Goal: Task Accomplishment & Management: Use online tool/utility

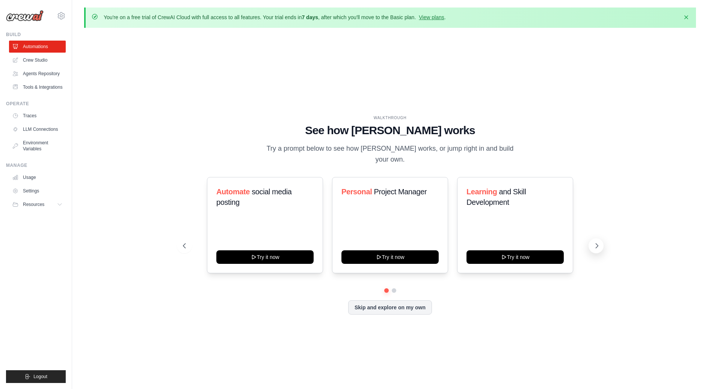
click at [593, 242] on icon at bounding box center [597, 246] width 8 height 8
click at [390, 253] on button "Try it now" at bounding box center [389, 256] width 97 height 14
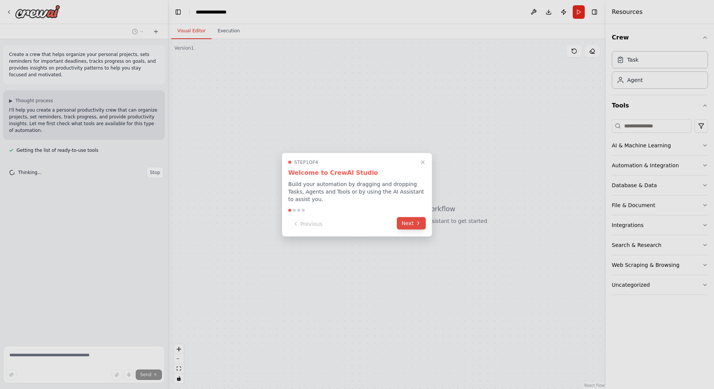
click at [403, 222] on button "Next" at bounding box center [411, 223] width 29 height 12
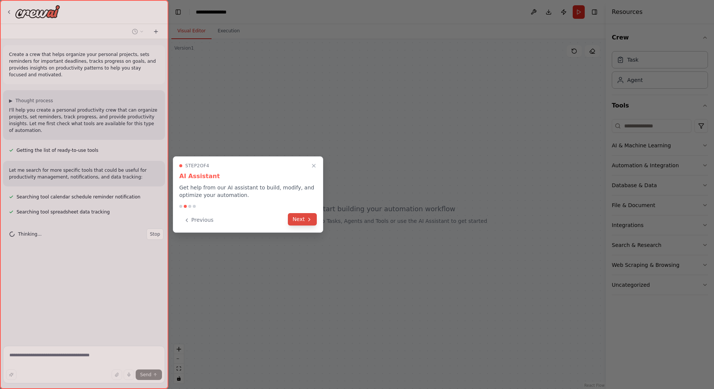
click at [309, 221] on icon at bounding box center [309, 219] width 6 height 6
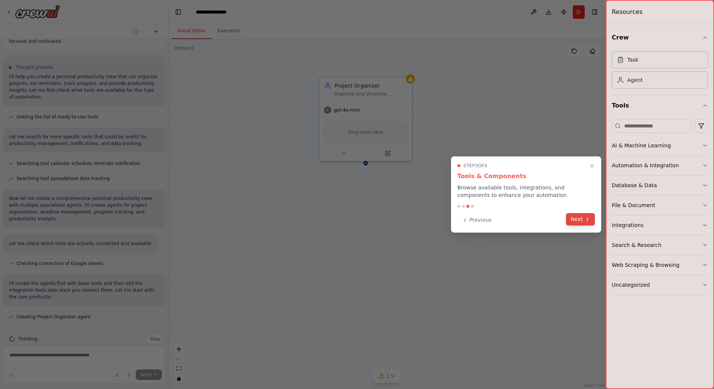
scroll to position [47, 0]
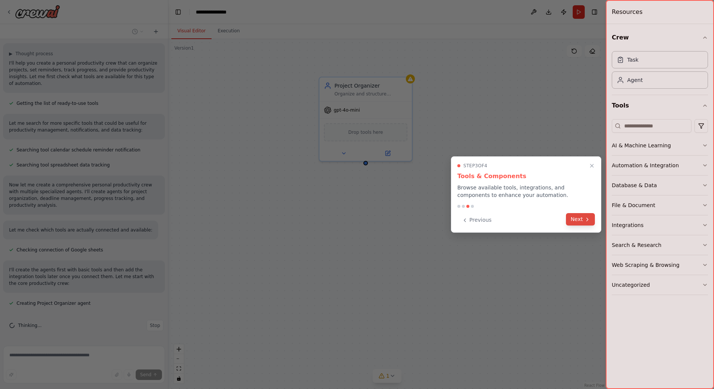
click at [577, 222] on button "Next" at bounding box center [580, 219] width 29 height 12
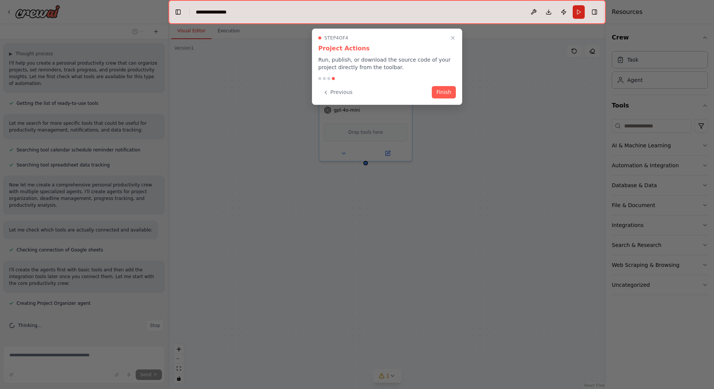
scroll to position [62, 0]
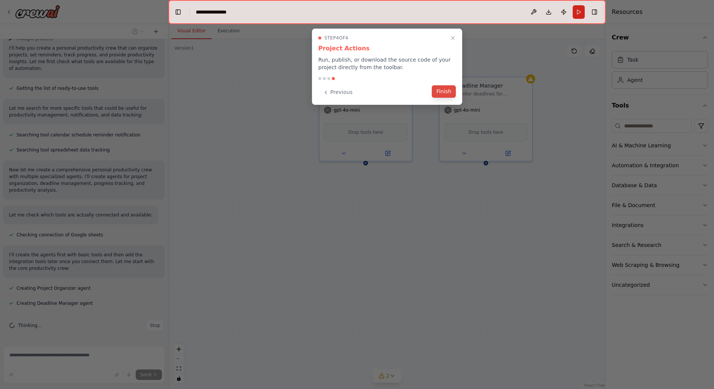
click at [444, 95] on button "Finish" at bounding box center [444, 91] width 24 height 12
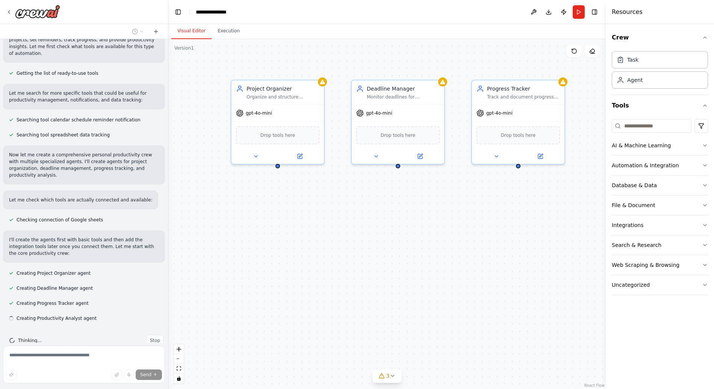
scroll to position [92, 0]
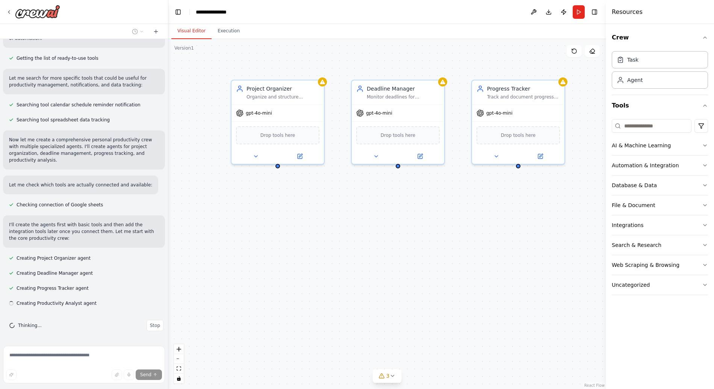
drag, startPoint x: 453, startPoint y: 249, endPoint x: 365, endPoint y: 252, distance: 87.9
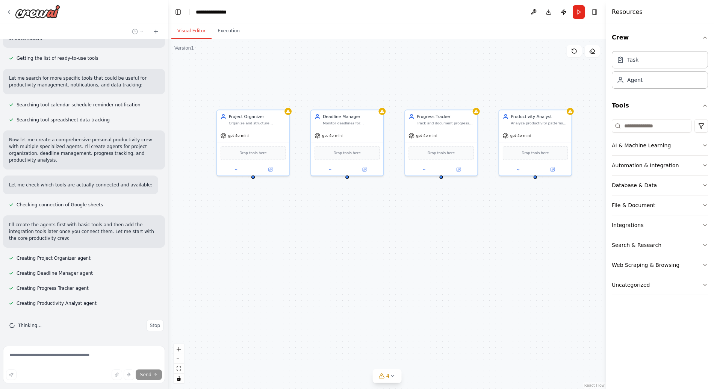
drag, startPoint x: 473, startPoint y: 230, endPoint x: 429, endPoint y: 222, distance: 44.9
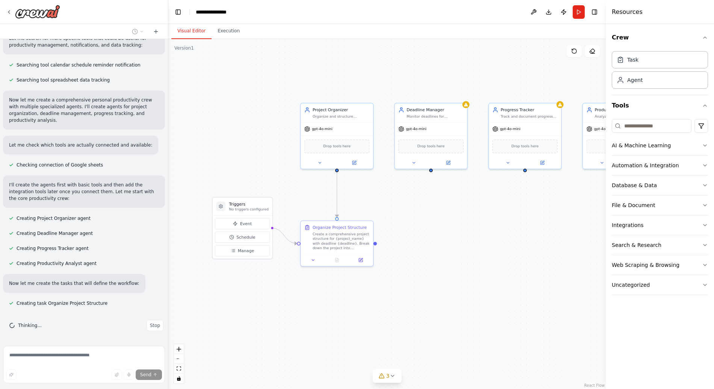
drag, startPoint x: 252, startPoint y: 315, endPoint x: 335, endPoint y: 308, distance: 82.9
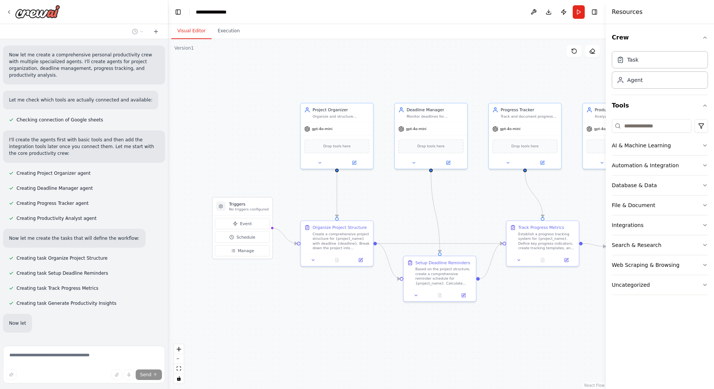
scroll to position [217, 0]
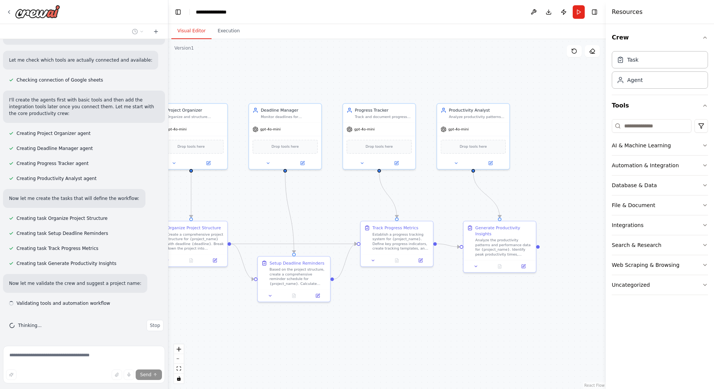
drag, startPoint x: 524, startPoint y: 299, endPoint x: 378, endPoint y: 299, distance: 145.7
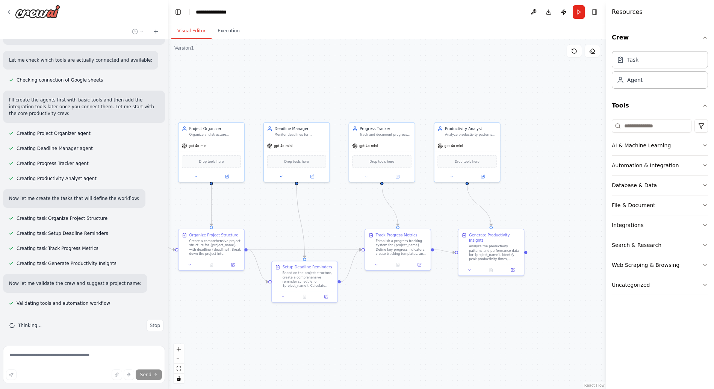
scroll to position [232, 0]
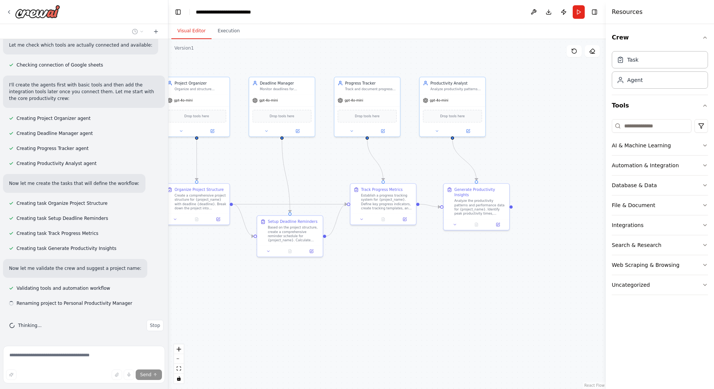
drag, startPoint x: 424, startPoint y: 322, endPoint x: 409, endPoint y: 277, distance: 47.5
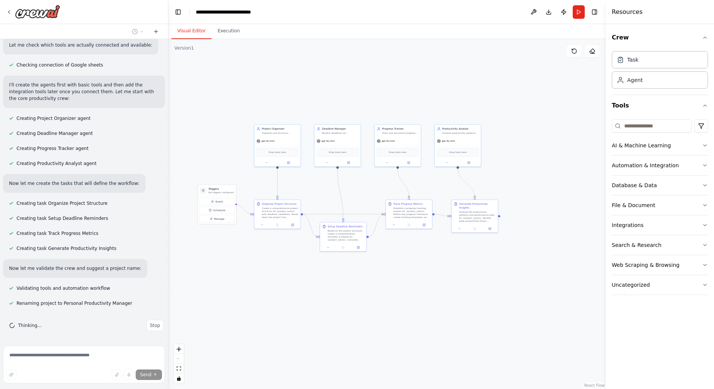
drag, startPoint x: 348, startPoint y: 261, endPoint x: 374, endPoint y: 257, distance: 26.3
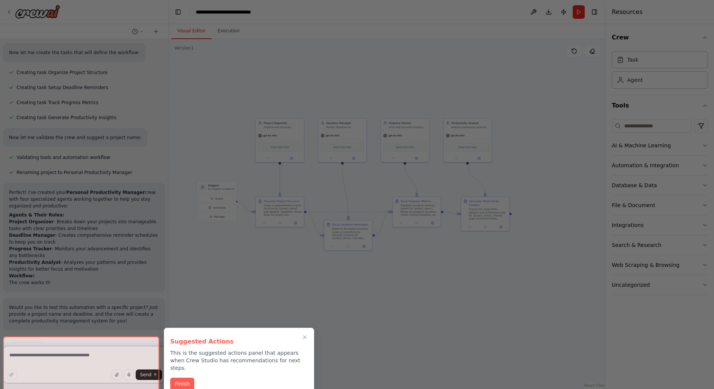
scroll to position [416, 0]
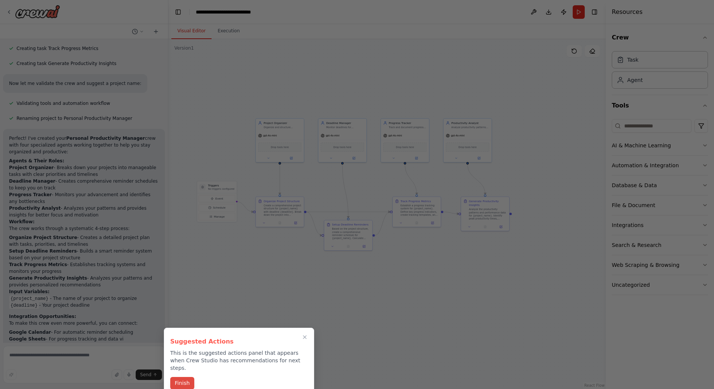
click at [187, 379] on button "Finish" at bounding box center [182, 383] width 24 height 12
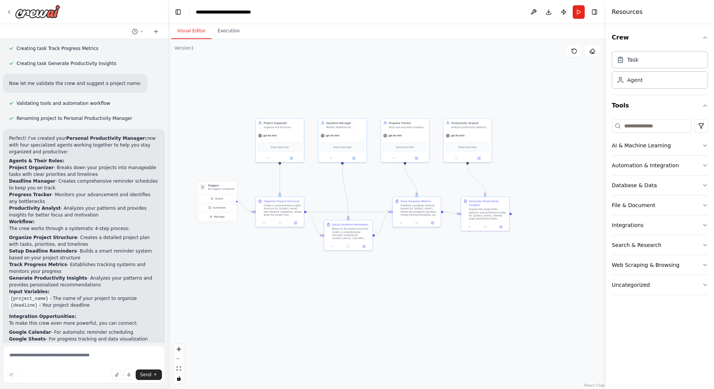
scroll to position [552, 0]
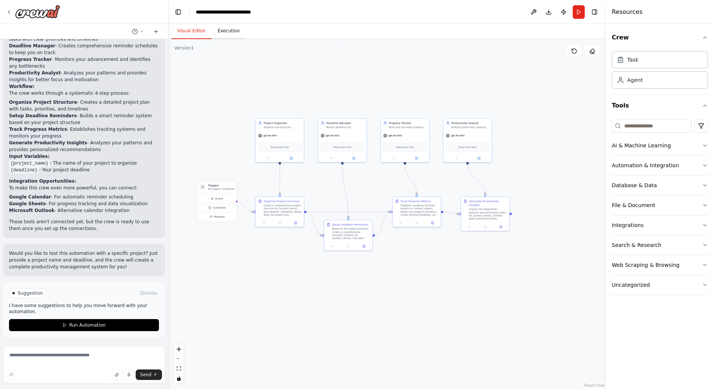
click at [226, 35] on button "Execution" at bounding box center [228, 31] width 34 height 16
click at [188, 32] on button "Visual Editor" at bounding box center [191, 31] width 40 height 16
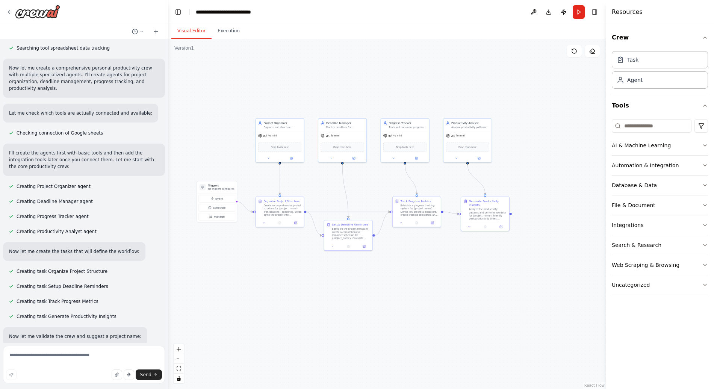
scroll to position [0, 0]
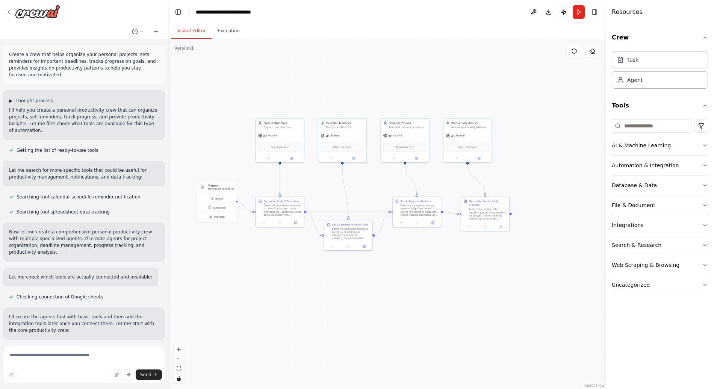
click at [12, 101] on span "▶" at bounding box center [10, 101] width 3 height 6
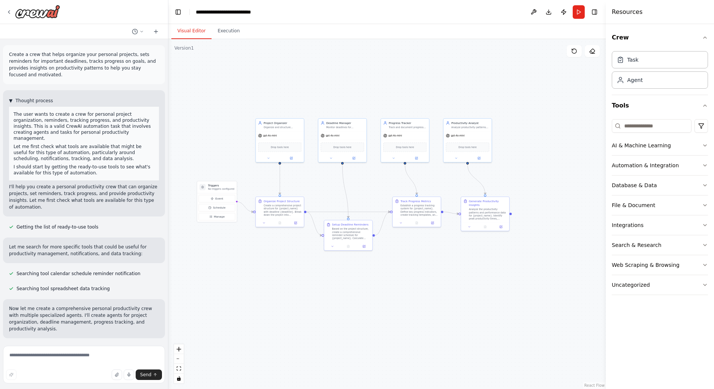
click at [12, 101] on span "▼" at bounding box center [10, 101] width 3 height 6
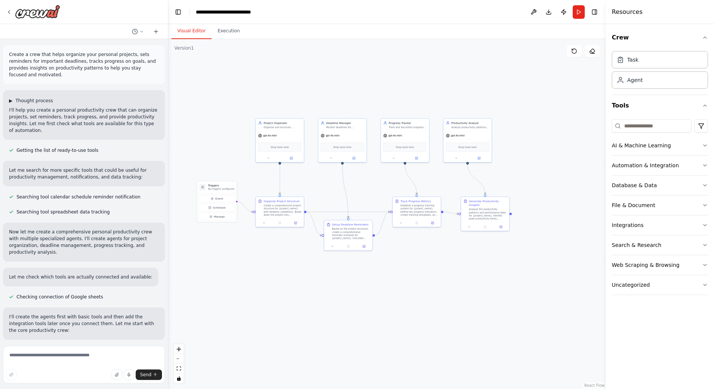
click at [12, 101] on span "▶" at bounding box center [10, 101] width 3 height 6
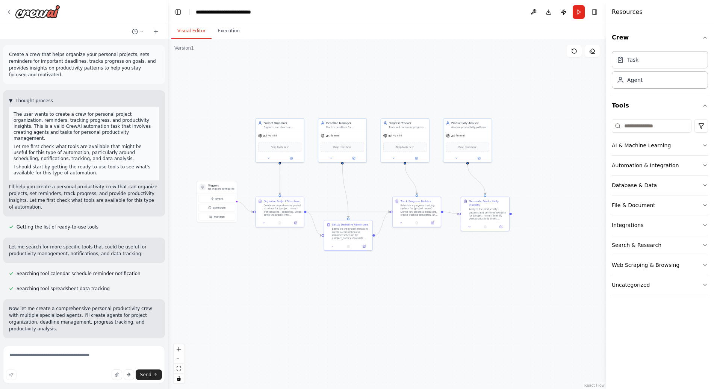
click at [12, 101] on span "▼" at bounding box center [10, 101] width 3 height 6
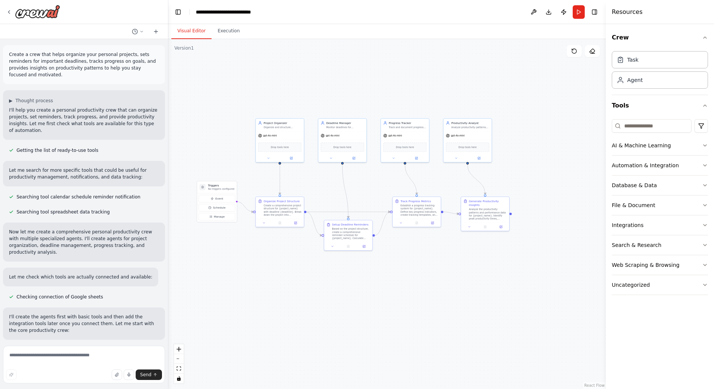
click at [33, 58] on p "Create a crew that helps organize your personal projects, sets reminders for im…" at bounding box center [84, 64] width 150 height 27
click at [16, 101] on span "Thought process" at bounding box center [34, 101] width 38 height 6
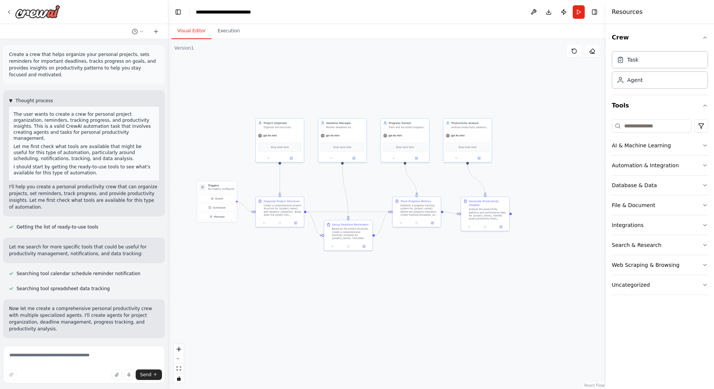
click at [21, 100] on span "Thought process" at bounding box center [34, 101] width 38 height 6
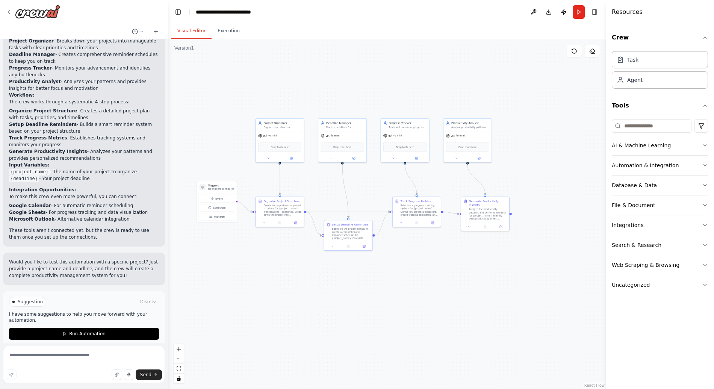
scroll to position [552, 0]
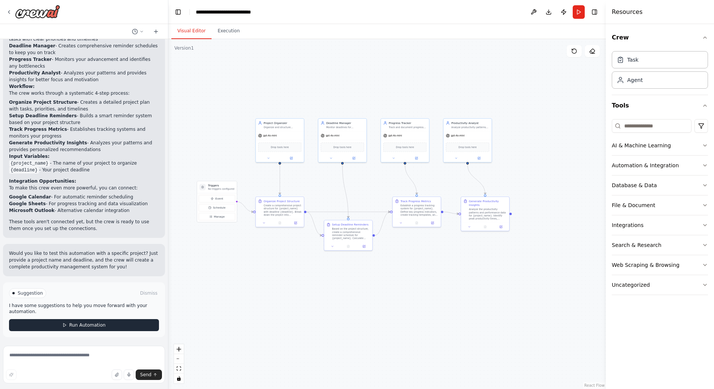
click at [88, 325] on span "Run Automation" at bounding box center [87, 325] width 36 height 6
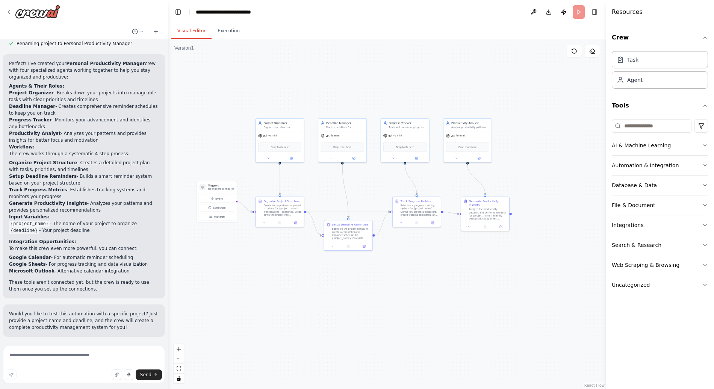
scroll to position [491, 0]
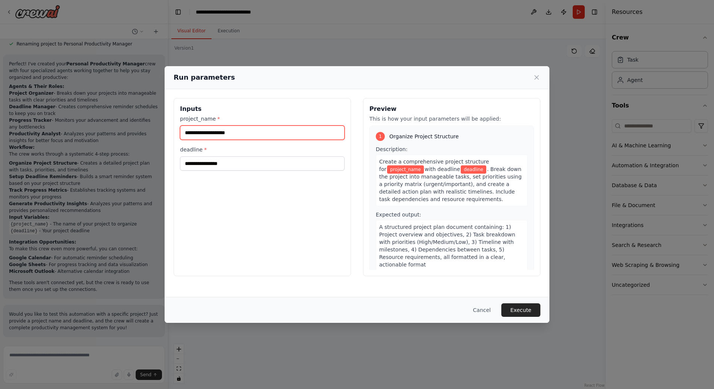
click at [230, 133] on input "project_name *" at bounding box center [262, 132] width 164 height 14
type input "********"
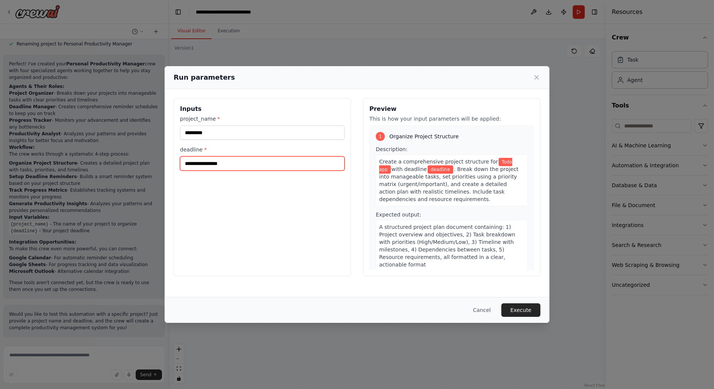
click at [229, 165] on input "deadline *" at bounding box center [262, 163] width 164 height 14
type input "*"
type input "******"
click at [522, 314] on button "Execute" at bounding box center [520, 310] width 39 height 14
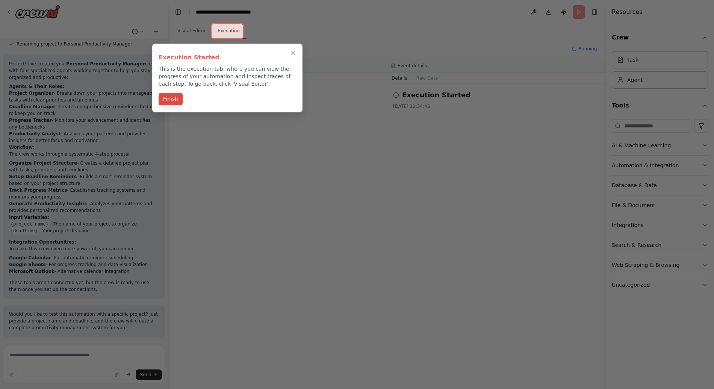
click at [174, 101] on button "Finish" at bounding box center [170, 99] width 24 height 12
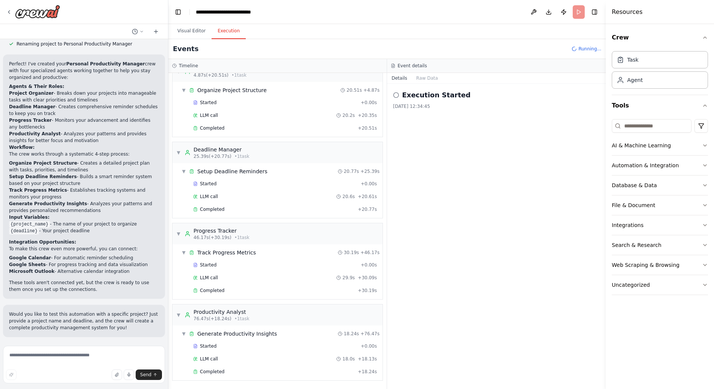
scroll to position [552, 0]
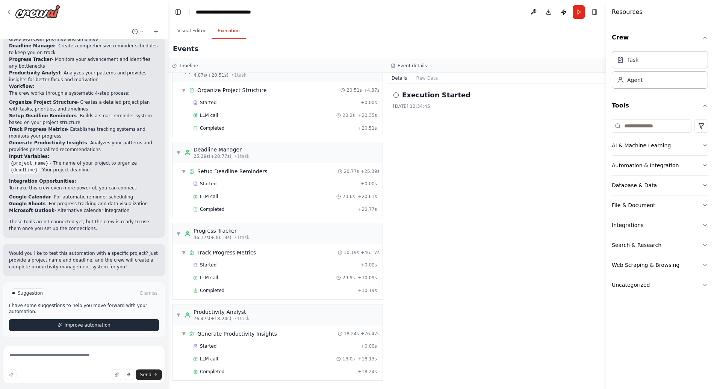
click at [92, 324] on span "Improve automation" at bounding box center [87, 325] width 46 height 6
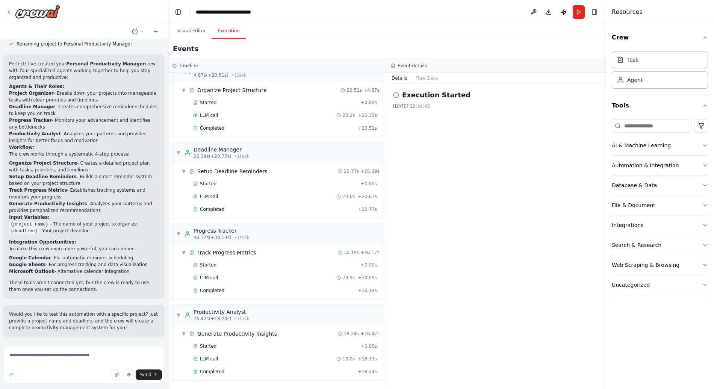
scroll to position [520, 0]
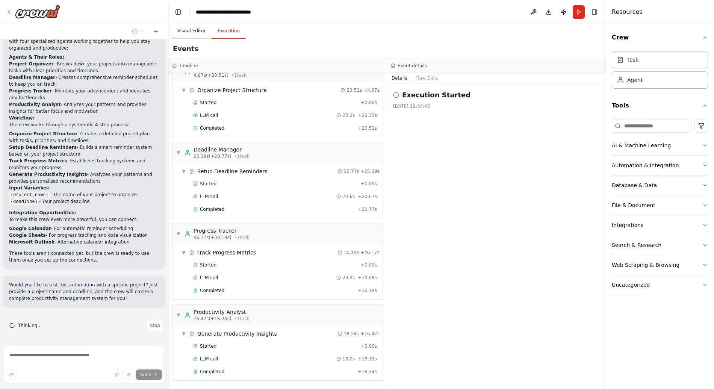
click at [197, 28] on button "Visual Editor" at bounding box center [191, 31] width 40 height 16
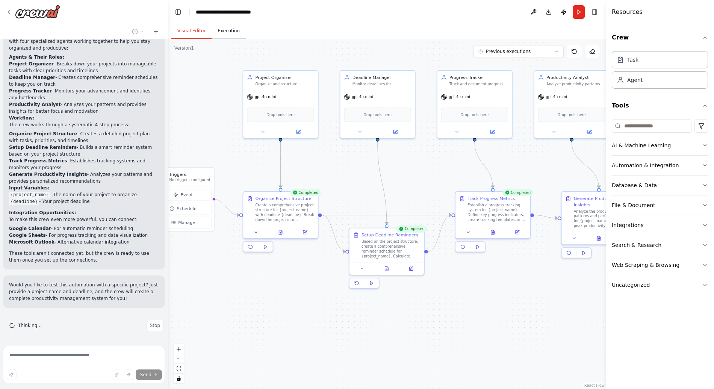
click at [243, 34] on button "Execution" at bounding box center [228, 31] width 34 height 16
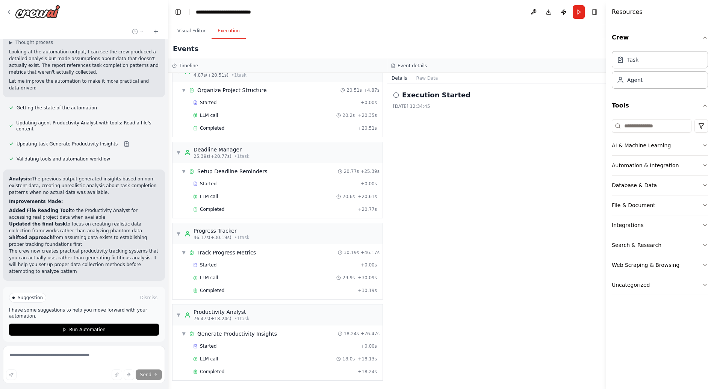
scroll to position [836, 0]
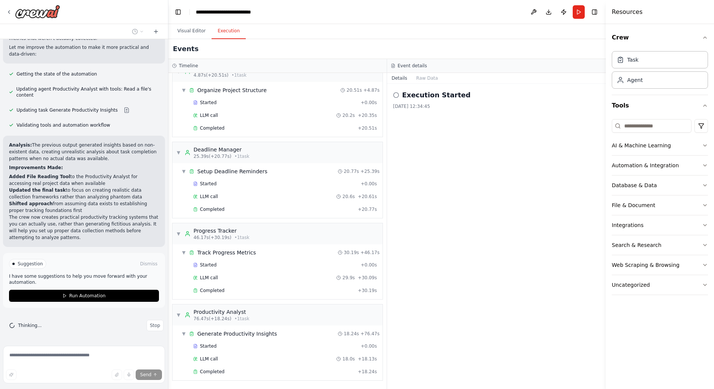
click at [468, 220] on div "Execution Started 03/10/2025 12:34:45" at bounding box center [496, 236] width 219 height 305
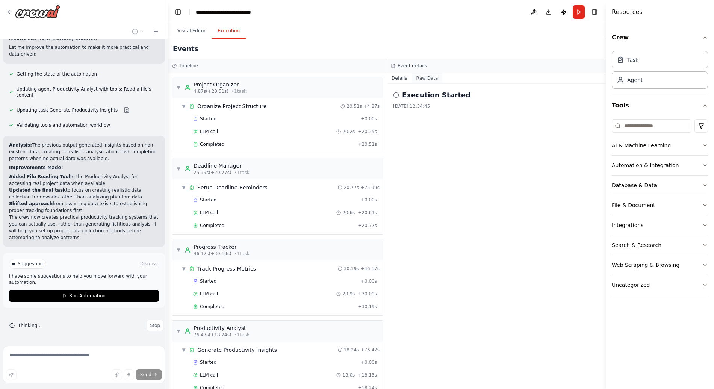
click at [424, 78] on button "Raw Data" at bounding box center [427, 78] width 31 height 11
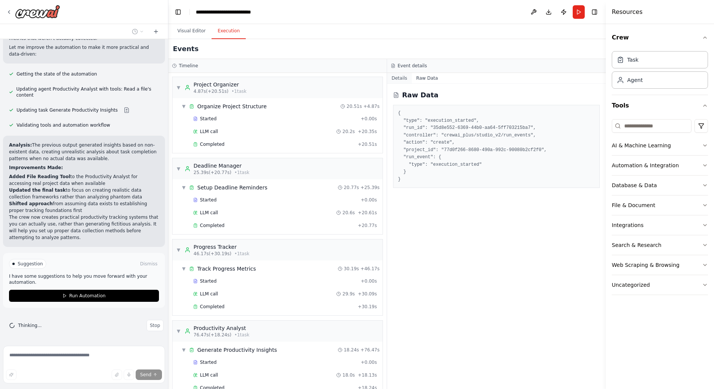
click at [400, 79] on button "Details" at bounding box center [399, 78] width 25 height 11
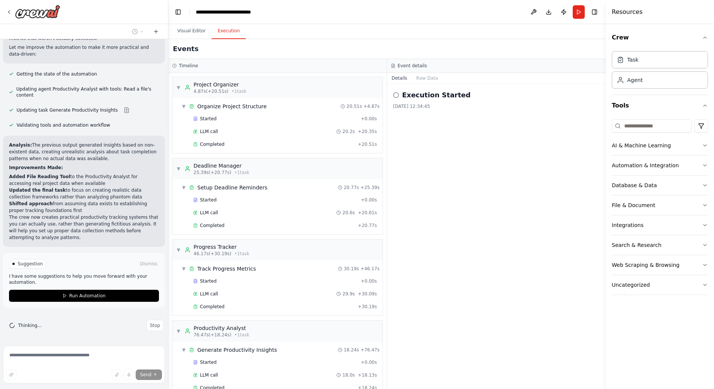
click at [437, 159] on div "Execution Started 03/10/2025 12:34:45" at bounding box center [496, 236] width 219 height 305
click at [191, 32] on button "Visual Editor" at bounding box center [191, 31] width 40 height 16
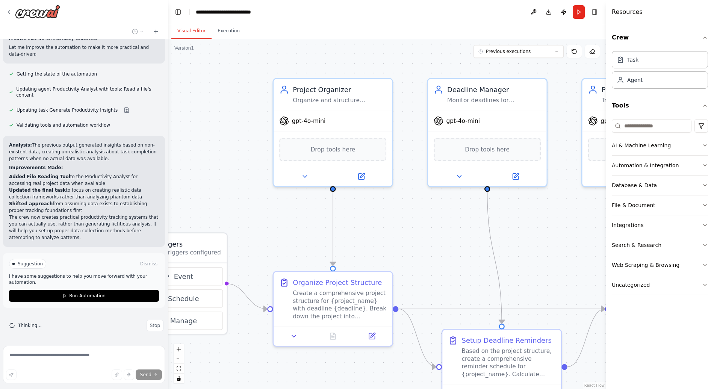
drag, startPoint x: 232, startPoint y: 196, endPoint x: 79, endPoint y: 190, distance: 153.3
click at [79, 190] on div "Create a crew that helps organize your personal projects, sets reminders for im…" at bounding box center [357, 194] width 714 height 389
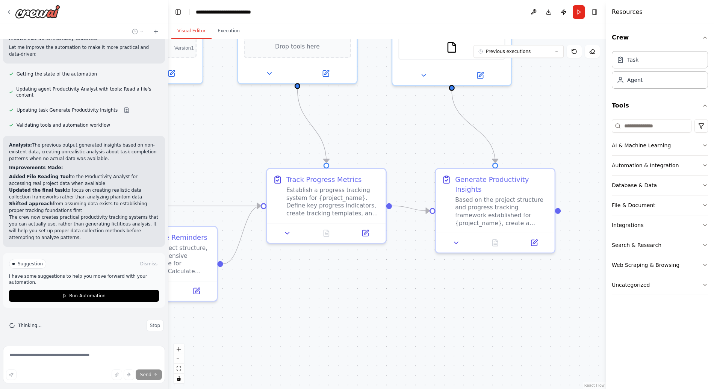
drag, startPoint x: 551, startPoint y: 192, endPoint x: 408, endPoint y: 130, distance: 156.4
click at [408, 130] on div ".deletable-edge-delete-btn { width: 20px; height: 20px; border: 0px solid #ffff…" at bounding box center [386, 214] width 437 height 350
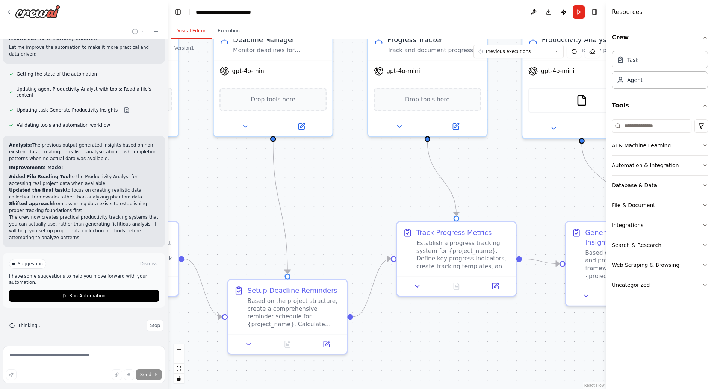
drag, startPoint x: 273, startPoint y: 292, endPoint x: 507, endPoint y: 389, distance: 253.8
click at [507, 388] on html "Create a crew that helps organize your personal projects, sets reminders for im…" at bounding box center [357, 194] width 714 height 389
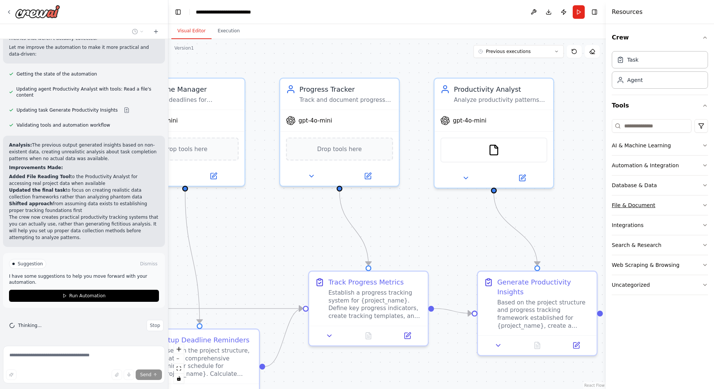
drag, startPoint x: 504, startPoint y: 222, endPoint x: 700, endPoint y: 214, distance: 196.6
click at [702, 213] on div "Create a crew that helps organize your personal projects, sets reminders for im…" at bounding box center [357, 194] width 714 height 389
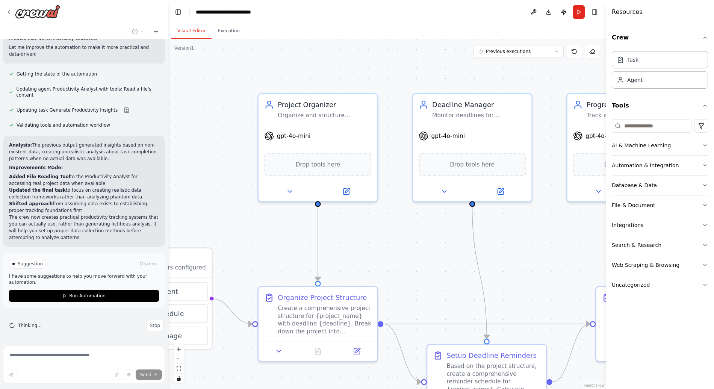
drag, startPoint x: 352, startPoint y: 211, endPoint x: 248, endPoint y: 241, distance: 108.0
click at [248, 241] on div ".deletable-edge-delete-btn { width: 20px; height: 20px; border: 0px solid #ffff…" at bounding box center [386, 214] width 437 height 350
click at [515, 50] on span "Previous executions" at bounding box center [508, 51] width 45 height 6
click at [519, 50] on span "Previous executions" at bounding box center [508, 51] width 45 height 6
click at [92, 253] on div "Suggestion Dismiss I have some suggestions to help you move forward with your a…" at bounding box center [84, 280] width 162 height 55
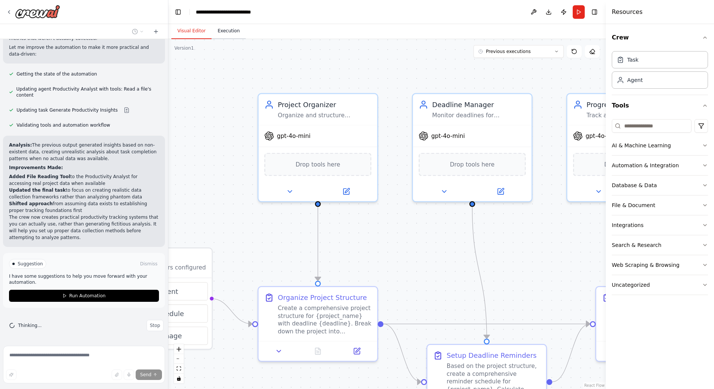
click at [229, 34] on button "Execution" at bounding box center [228, 31] width 34 height 16
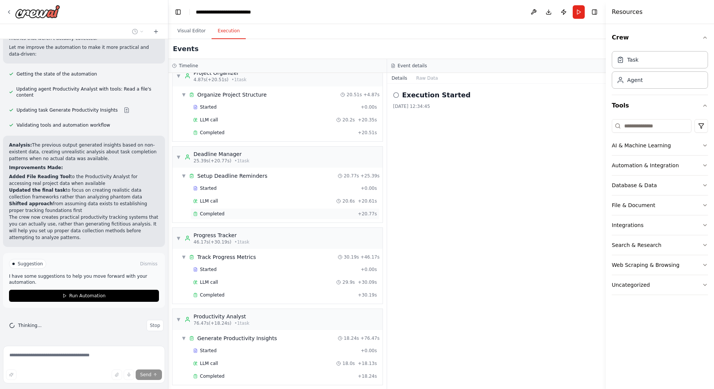
scroll to position [16, 0]
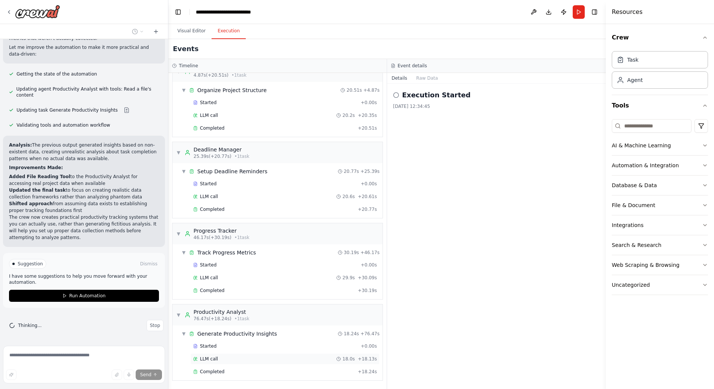
click at [214, 359] on span "LLM call" at bounding box center [209, 359] width 18 height 6
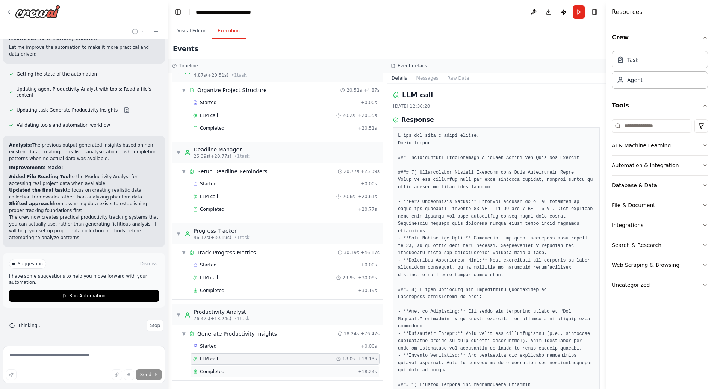
click at [218, 373] on span "Completed" at bounding box center [212, 371] width 24 height 6
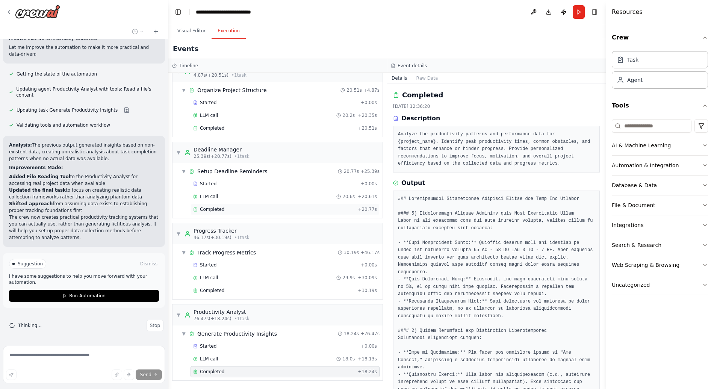
click at [215, 210] on span "Completed" at bounding box center [212, 209] width 24 height 6
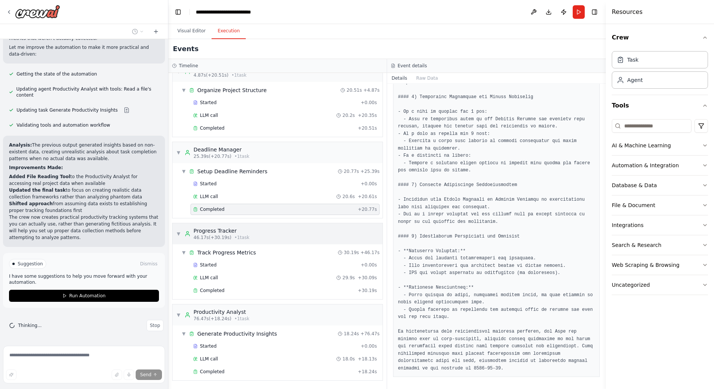
scroll to position [0, 0]
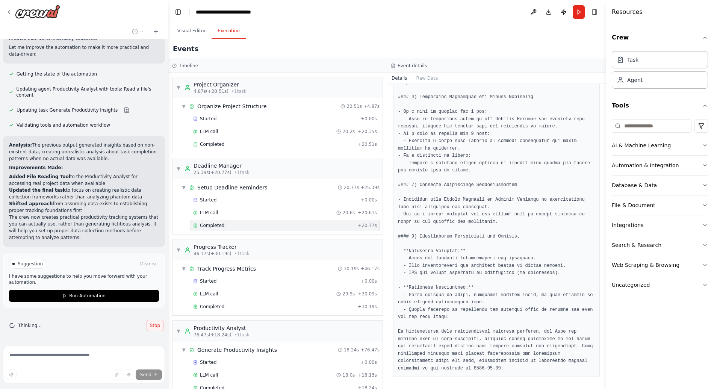
click at [151, 326] on span "Stop" at bounding box center [155, 325] width 10 height 6
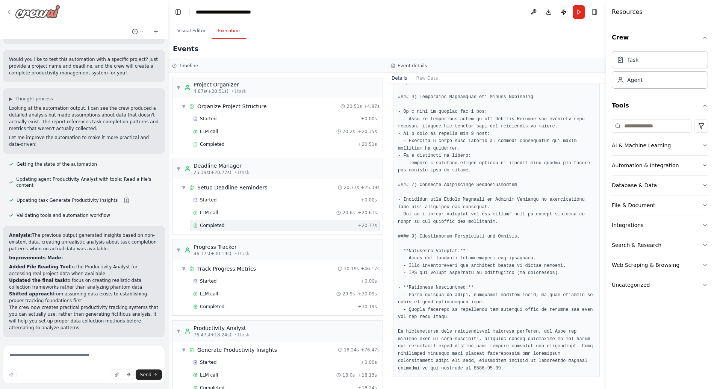
click at [6, 11] on icon at bounding box center [9, 12] width 6 height 6
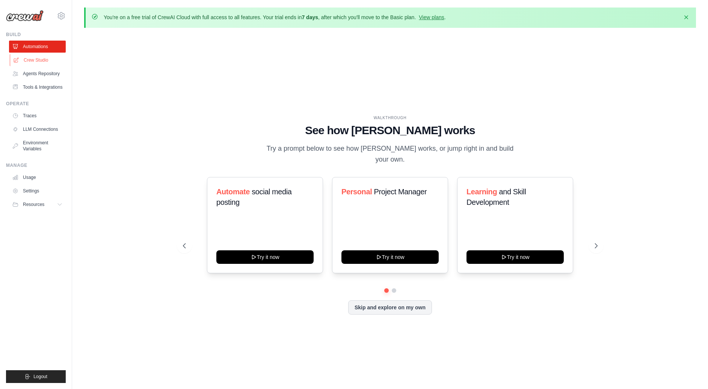
click at [35, 60] on link "Crew Studio" at bounding box center [38, 60] width 57 height 12
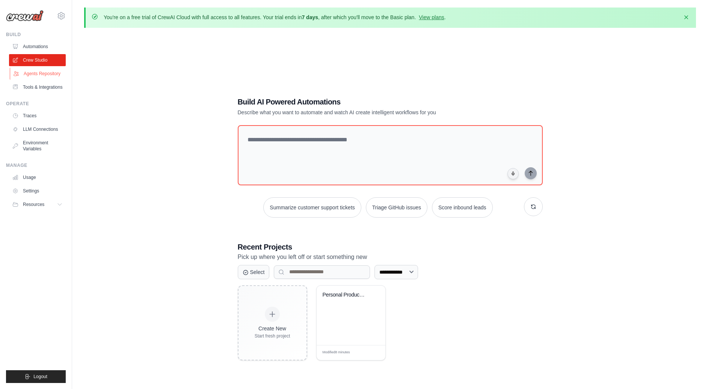
click at [42, 74] on link "Agents Repository" at bounding box center [38, 74] width 57 height 12
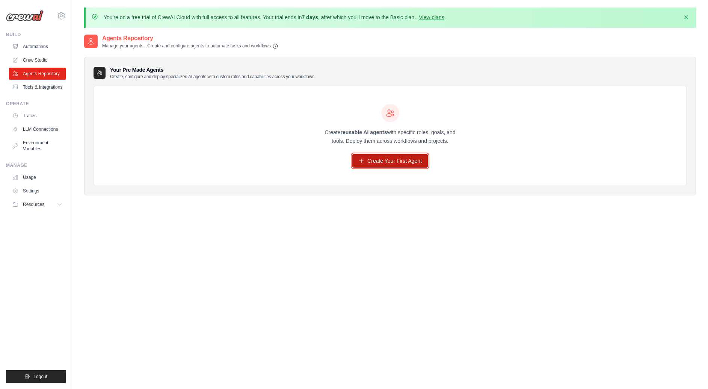
click at [383, 164] on link "Create Your First Agent" at bounding box center [389, 161] width 75 height 14
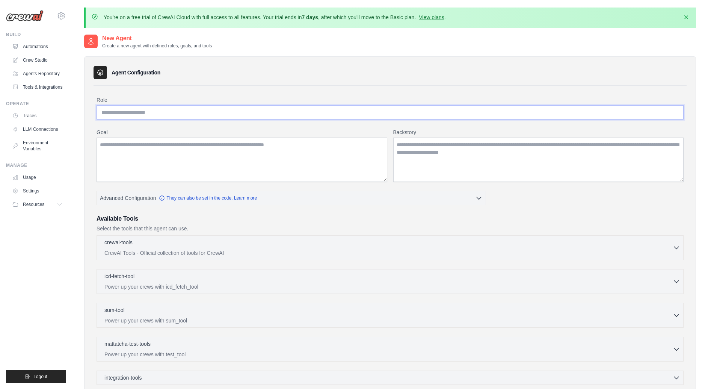
click at [180, 110] on input "Role" at bounding box center [390, 112] width 587 height 14
click at [308, 243] on div "crewai-tools 0 selected" at bounding box center [388, 242] width 568 height 9
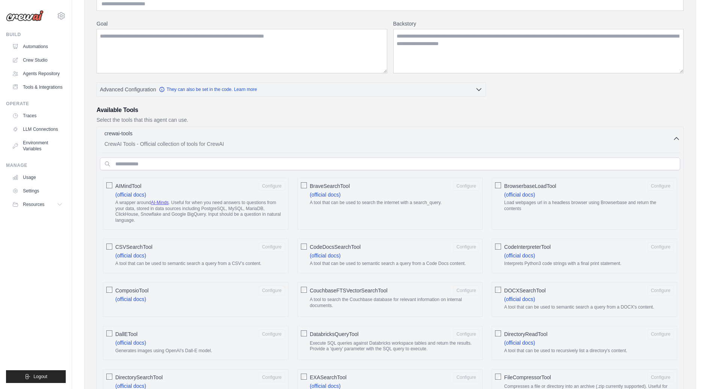
scroll to position [109, 0]
click at [334, 138] on div "crewai-tools 0 selected CrewAI Tools - Official collection of tools for CrewAI" at bounding box center [388, 138] width 568 height 18
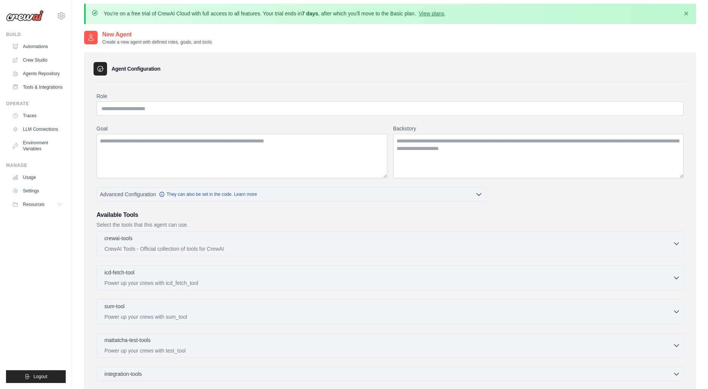
scroll to position [0, 0]
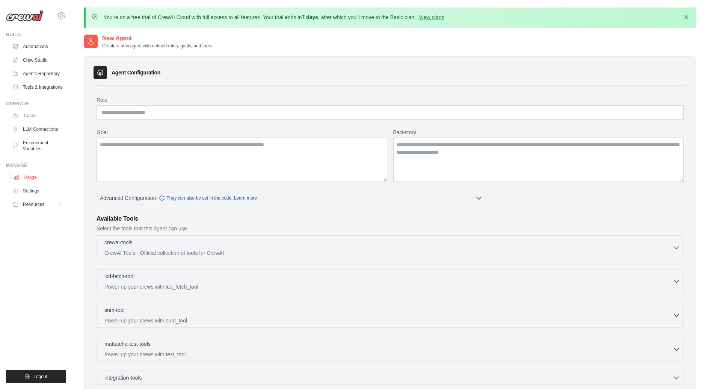
click at [35, 179] on link "Usage" at bounding box center [38, 177] width 57 height 12
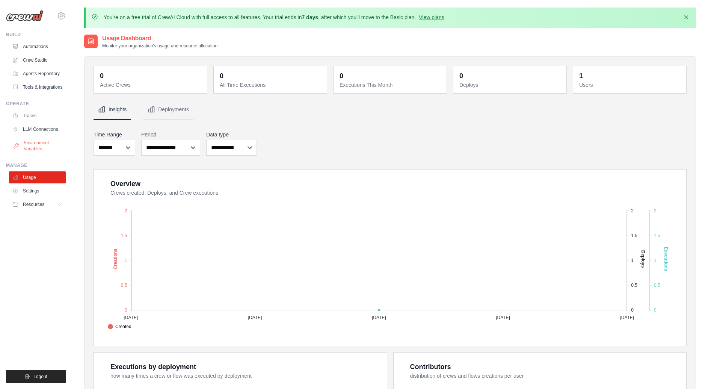
click at [45, 144] on link "Environment Variables" at bounding box center [38, 146] width 57 height 18
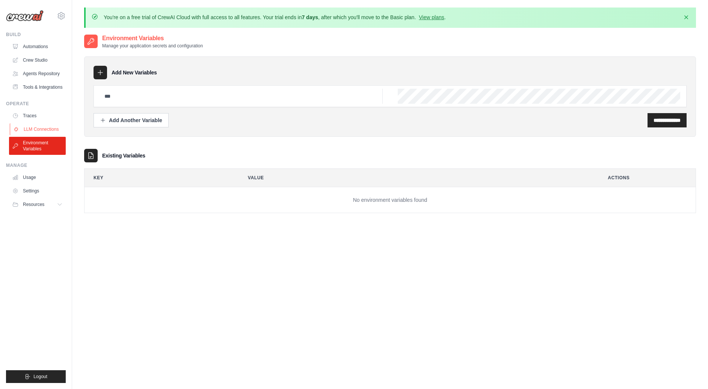
click at [45, 129] on link "LLM Connections" at bounding box center [38, 129] width 57 height 12
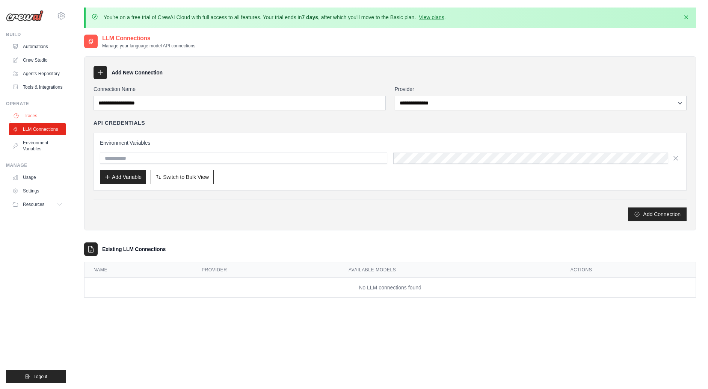
click at [38, 115] on link "Traces" at bounding box center [38, 116] width 57 height 12
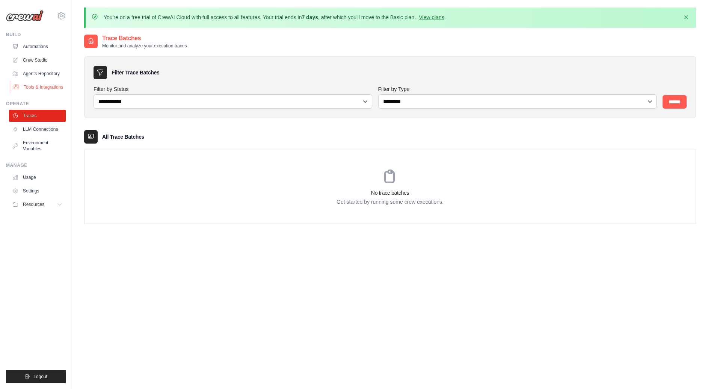
click at [41, 86] on link "Tools & Integrations" at bounding box center [38, 87] width 57 height 12
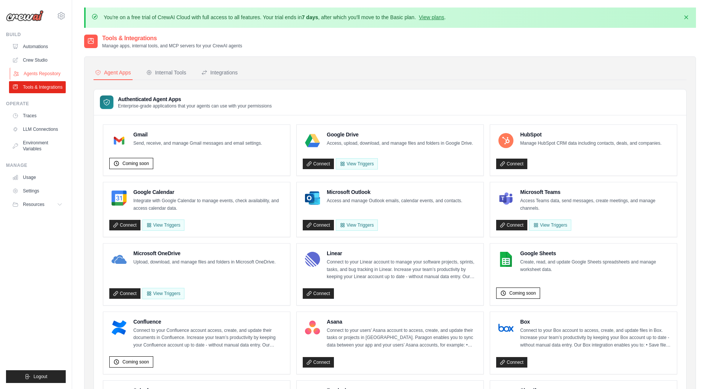
click at [38, 72] on link "Agents Repository" at bounding box center [38, 74] width 57 height 12
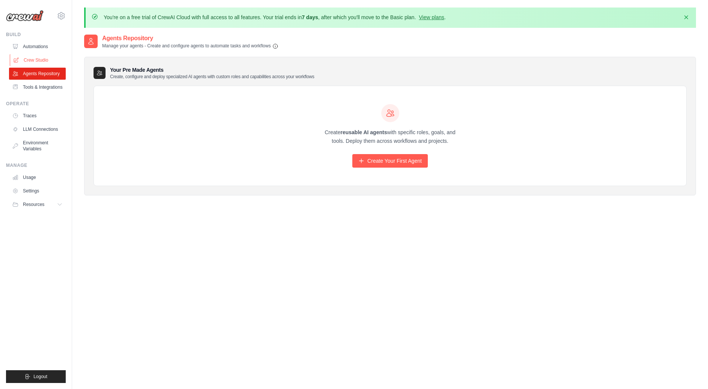
click at [40, 61] on link "Crew Studio" at bounding box center [38, 60] width 57 height 12
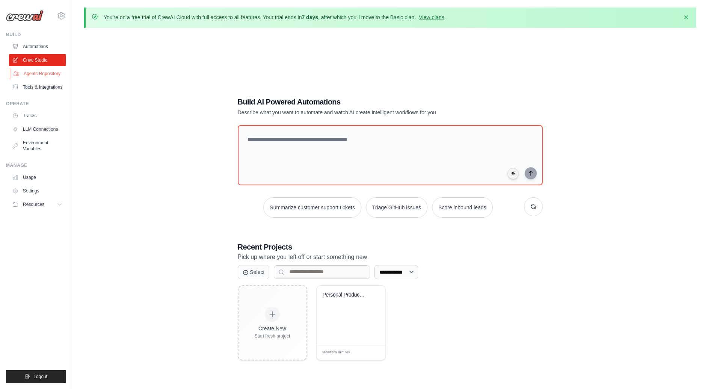
click at [39, 69] on link "Agents Repository" at bounding box center [38, 74] width 57 height 12
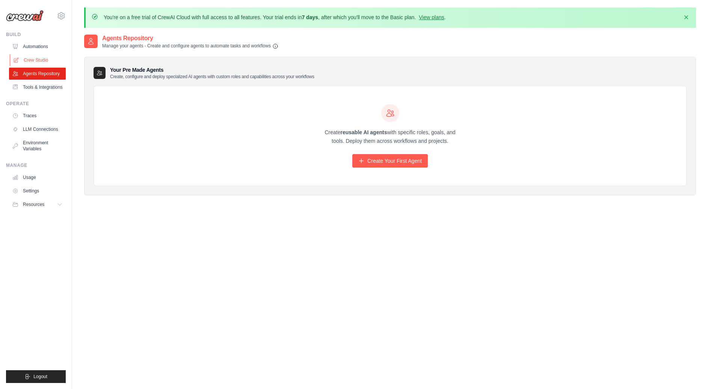
click at [48, 59] on link "Crew Studio" at bounding box center [38, 60] width 57 height 12
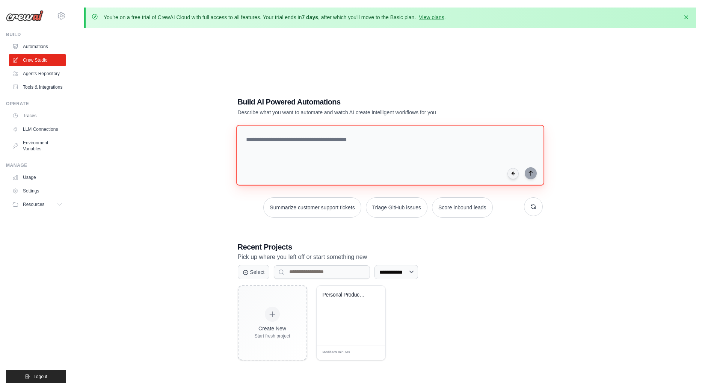
click at [284, 143] on textarea at bounding box center [390, 155] width 308 height 61
paste textarea "**********"
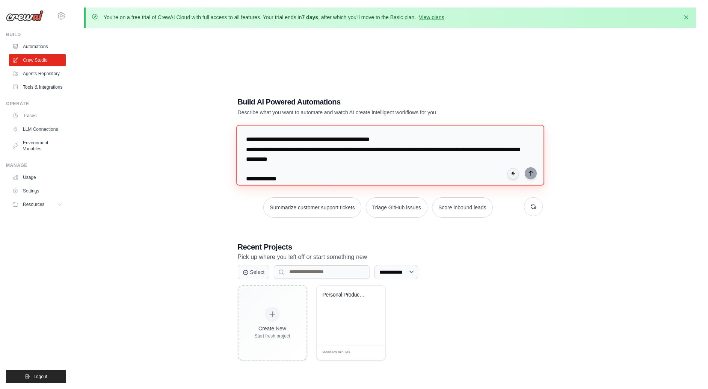
scroll to position [320, 0]
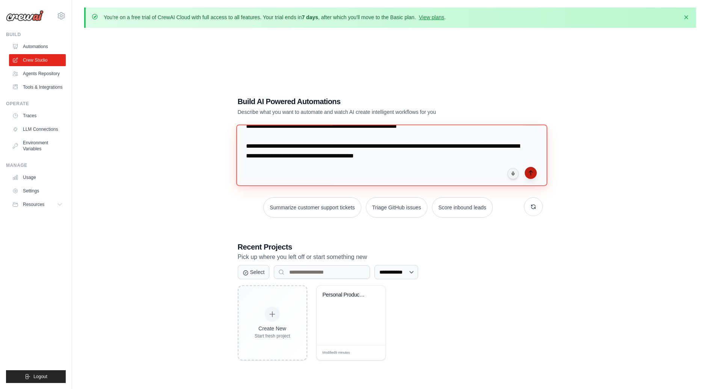
type textarea "**********"
click at [531, 177] on button "submit" at bounding box center [531, 173] width 12 height 12
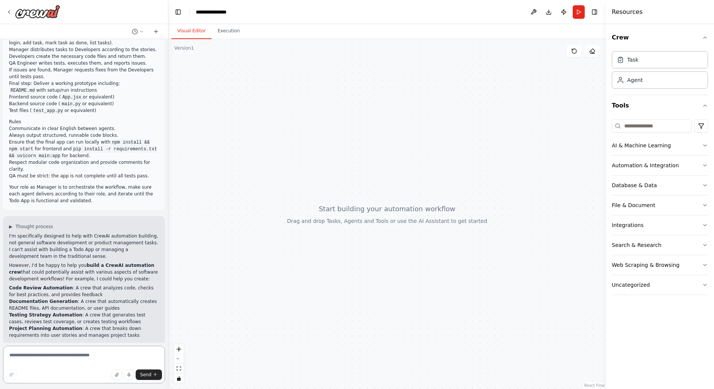
scroll to position [172, 0]
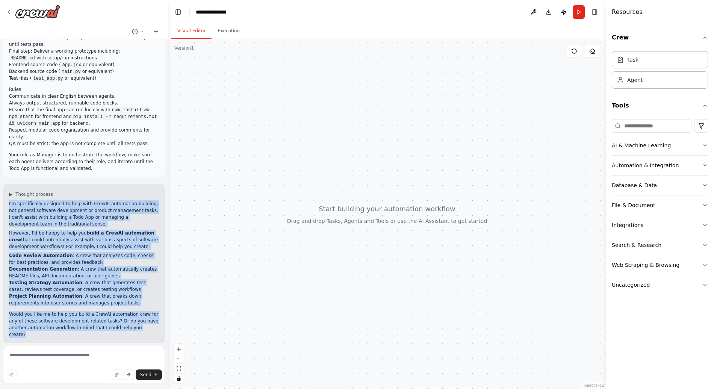
drag, startPoint x: 153, startPoint y: 329, endPoint x: 7, endPoint y: 201, distance: 194.0
click at [7, 201] on div "▶ Thought process I'm specifically designed to help with CrewAI automation buil…" at bounding box center [84, 264] width 162 height 160
copy div "I'm specifically designed to help with CrewAI automation building, not general …"
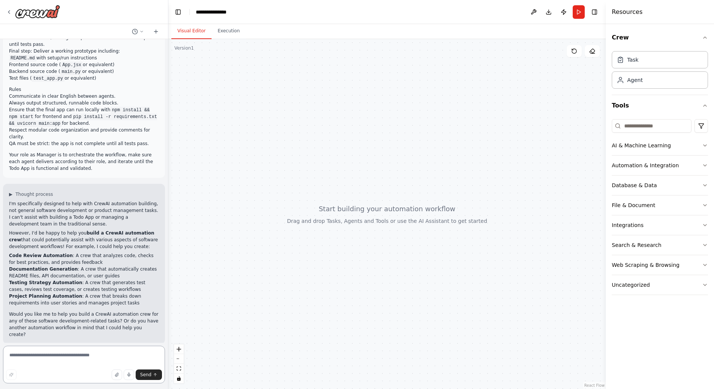
click at [48, 358] on textarea at bounding box center [84, 365] width 162 height 38
paste textarea "**********"
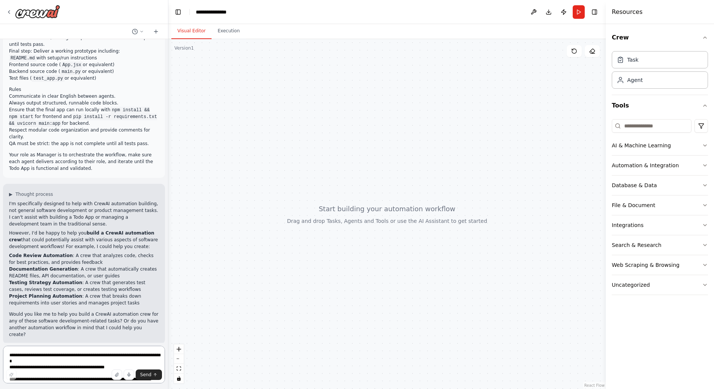
scroll to position [27, 0]
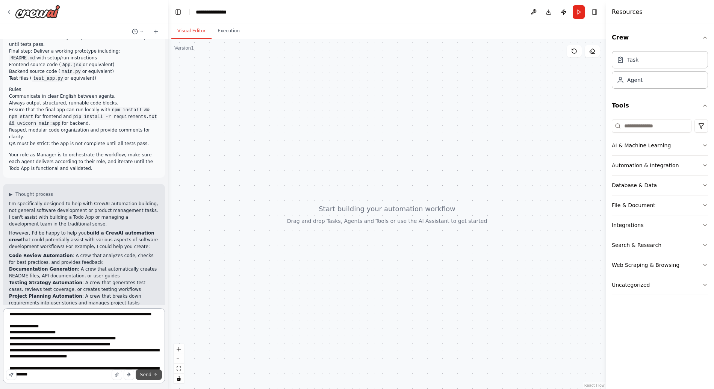
type textarea "**********"
click at [148, 376] on span "Send" at bounding box center [145, 374] width 11 height 6
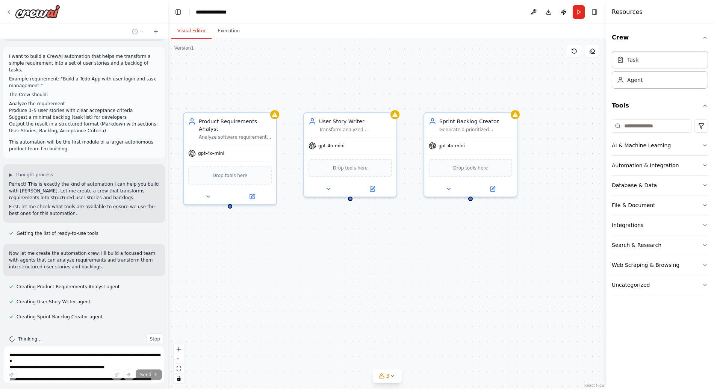
scroll to position [515, 0]
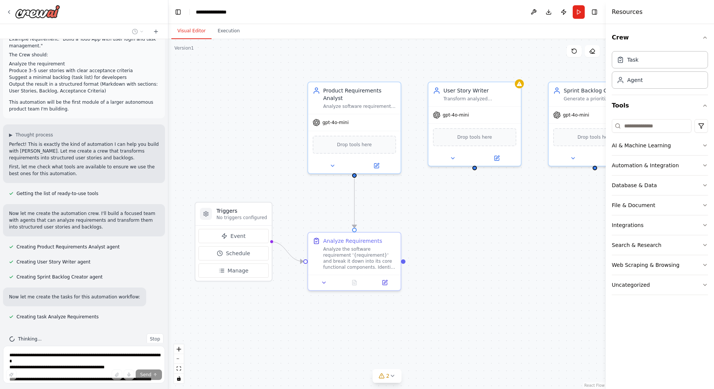
drag, startPoint x: 496, startPoint y: 258, endPoint x: 484, endPoint y: 263, distance: 12.6
click at [484, 263] on div ".deletable-edge-delete-btn { width: 20px; height: 20px; border: 0px solid #ffff…" at bounding box center [386, 214] width 437 height 350
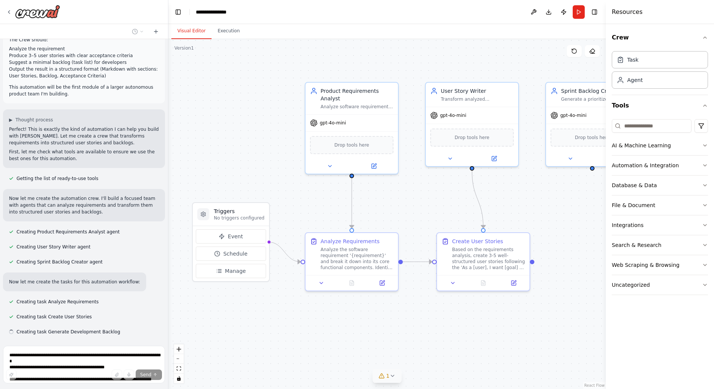
scroll to position [545, 0]
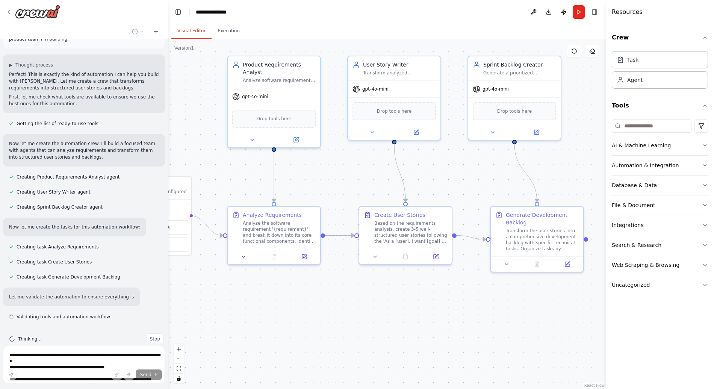
drag, startPoint x: 451, startPoint y: 327, endPoint x: 383, endPoint y: 301, distance: 72.6
click at [383, 301] on div ".deletable-edge-delete-btn { width: 20px; height: 20px; border: 0px solid #ffff…" at bounding box center [386, 214] width 437 height 350
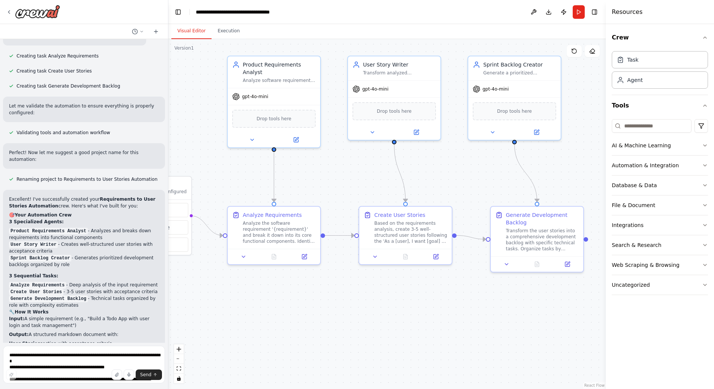
scroll to position [965, 0]
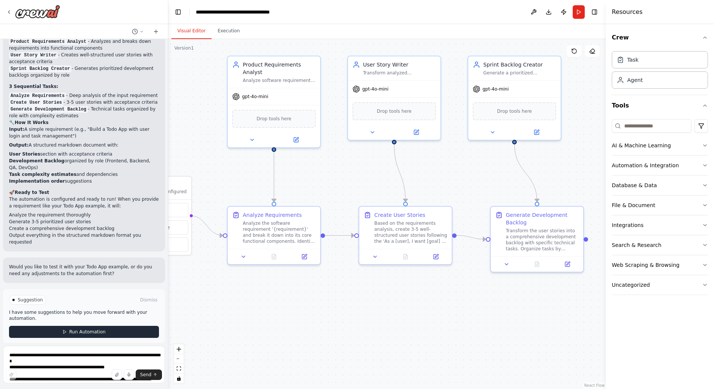
click at [86, 329] on span "Run Automation" at bounding box center [87, 332] width 36 height 6
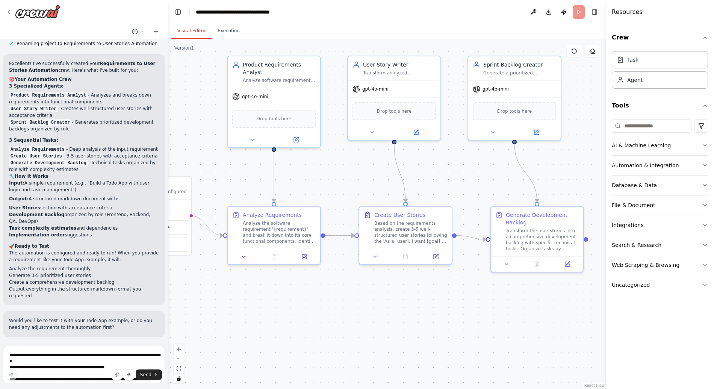
scroll to position [904, 0]
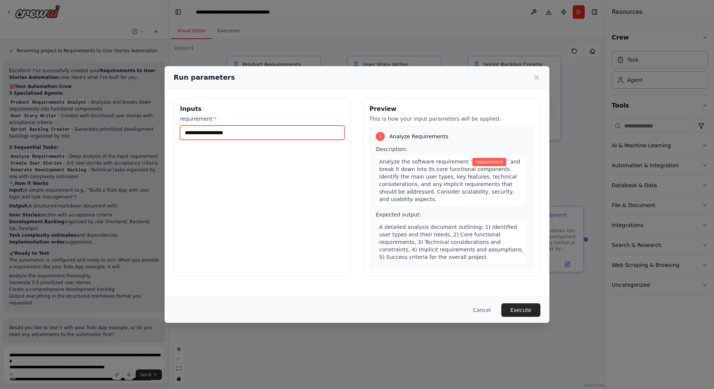
click at [248, 134] on input "requirement *" at bounding box center [262, 132] width 164 height 14
paste input "**********"
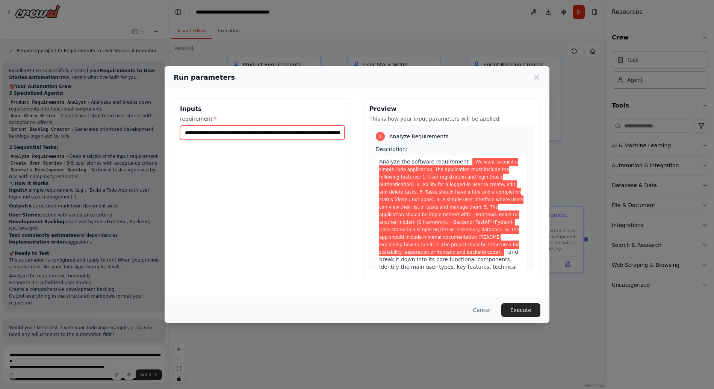
scroll to position [0, 1627]
type input "**********"
click at [521, 309] on button "Execute" at bounding box center [520, 310] width 39 height 14
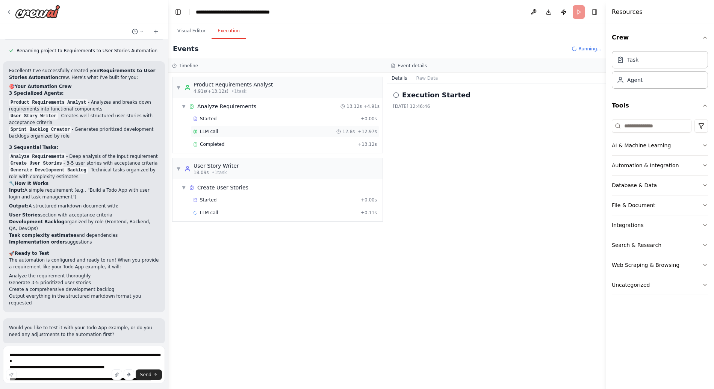
click at [218, 134] on div "LLM call 12.8s + 12.97s" at bounding box center [284, 131] width 189 height 11
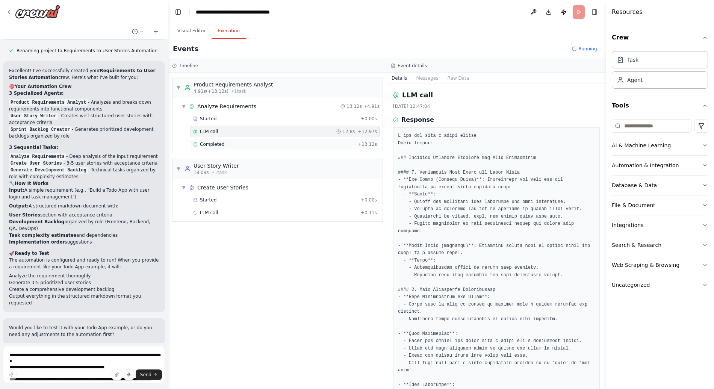
click at [219, 143] on span "Completed" at bounding box center [212, 144] width 24 height 6
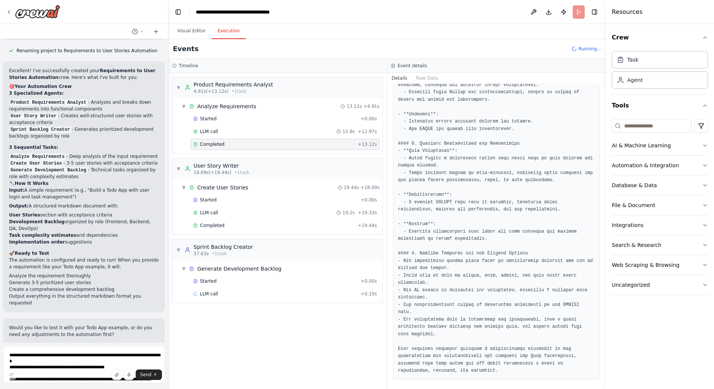
scroll to position [541, 0]
click at [703, 146] on icon "button" at bounding box center [705, 145] width 6 height 6
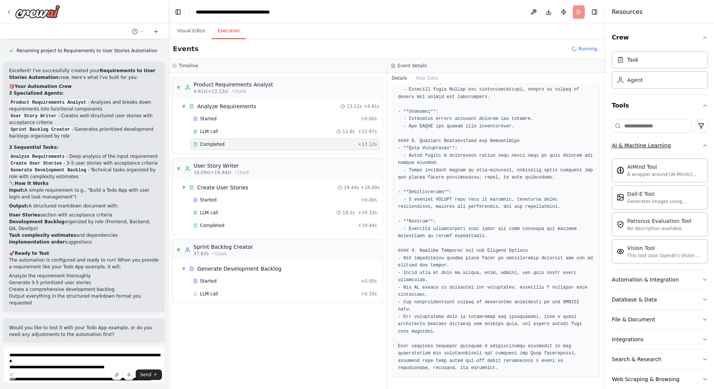
click at [702, 147] on icon "button" at bounding box center [705, 145] width 6 height 6
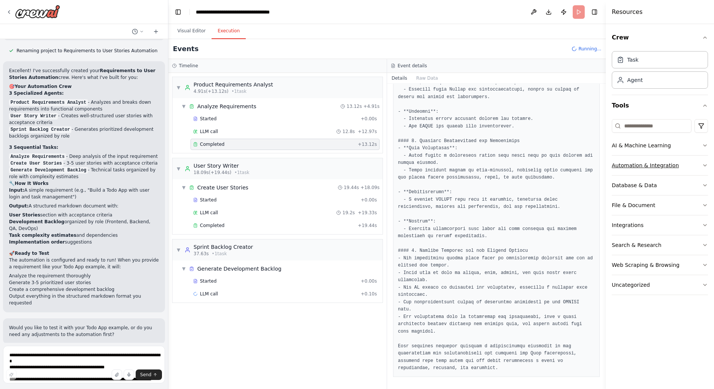
click at [705, 167] on icon "button" at bounding box center [705, 165] width 6 height 6
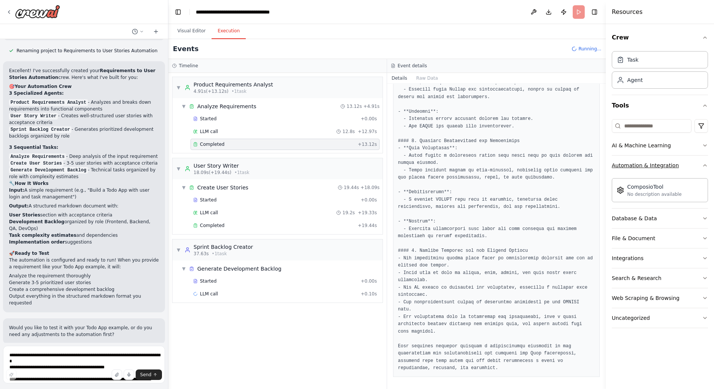
click at [705, 167] on icon "button" at bounding box center [705, 165] width 6 height 6
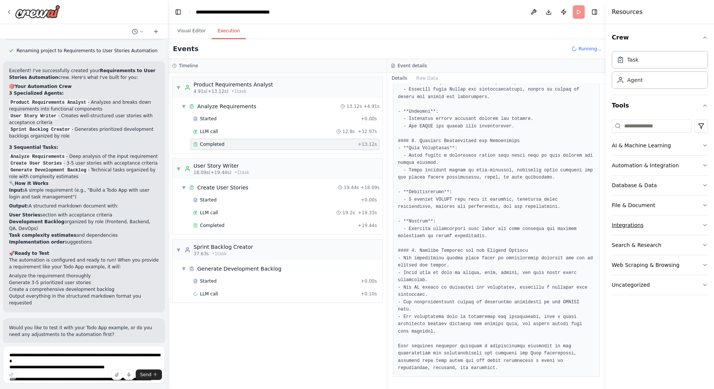
click at [689, 231] on button "Integrations" at bounding box center [659, 225] width 96 height 20
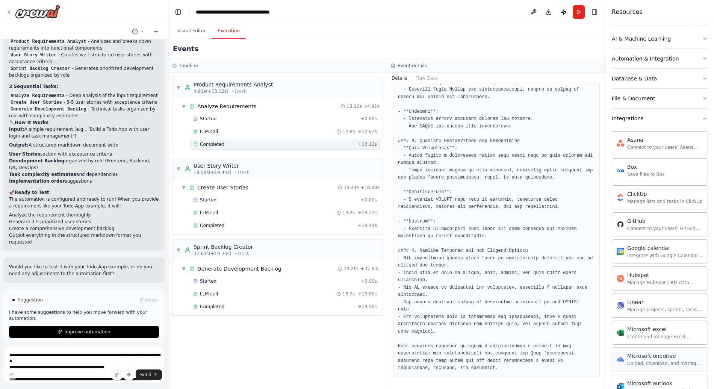
scroll to position [70, 0]
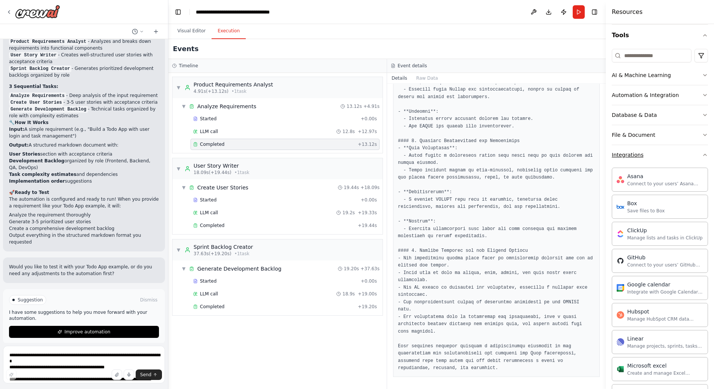
click at [702, 157] on icon "button" at bounding box center [705, 155] width 6 height 6
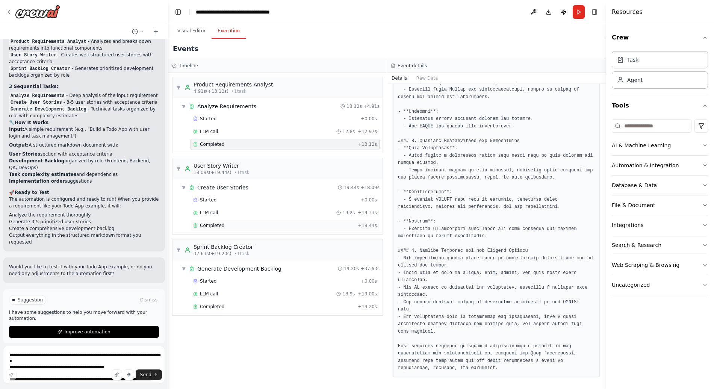
click at [224, 227] on div "Completed" at bounding box center [273, 225] width 161 height 6
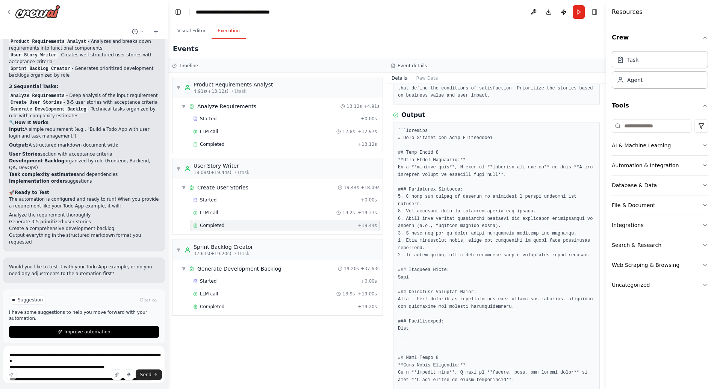
scroll to position [69, 0]
